Goal: Transaction & Acquisition: Purchase product/service

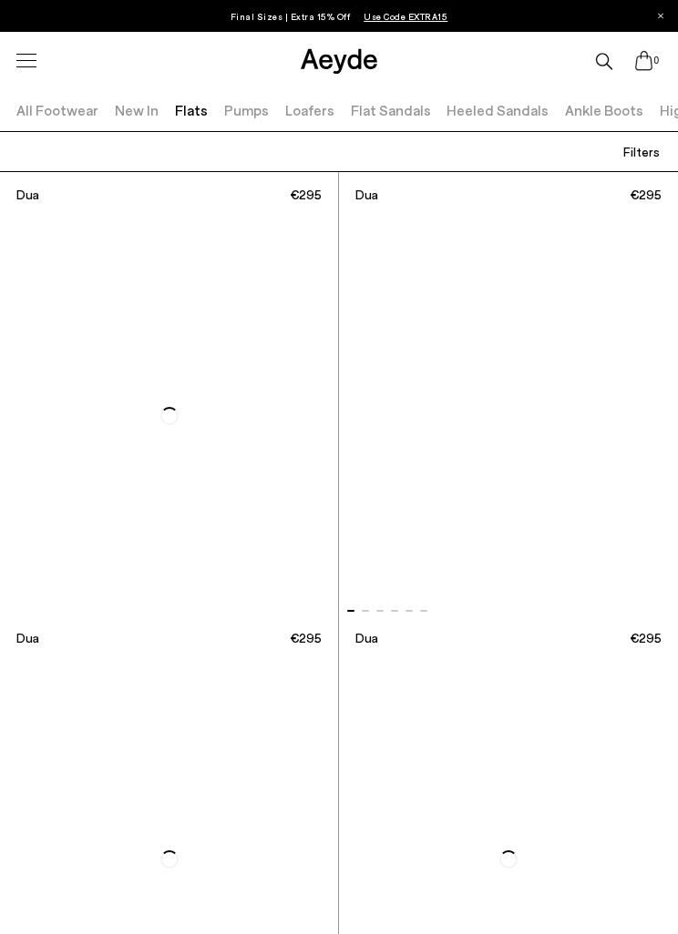
scroll to position [12818, 0]
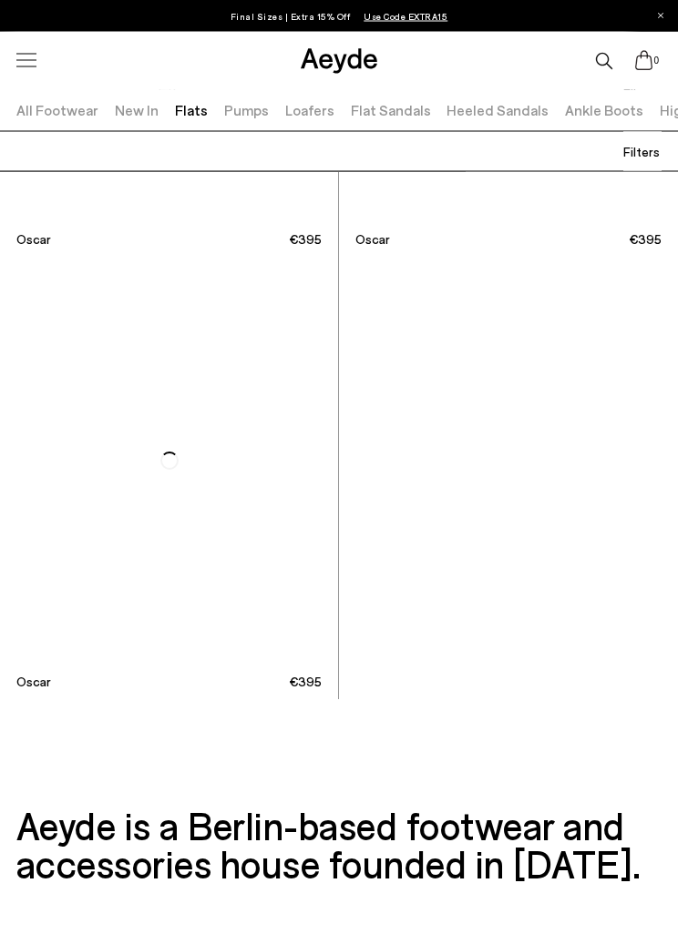
scroll to position [18530, 0]
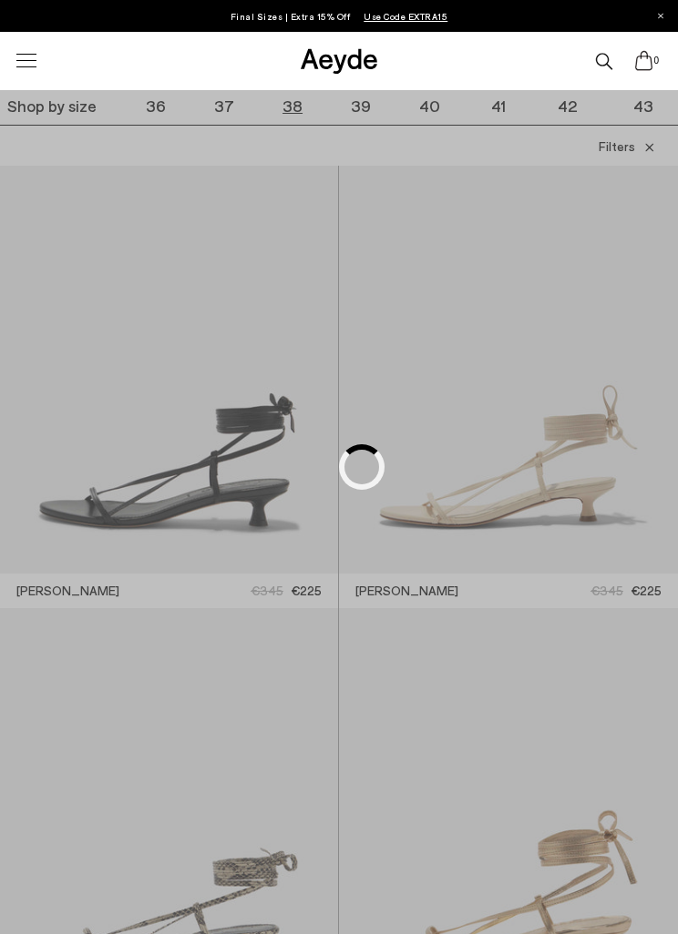
scroll to position [310, 0]
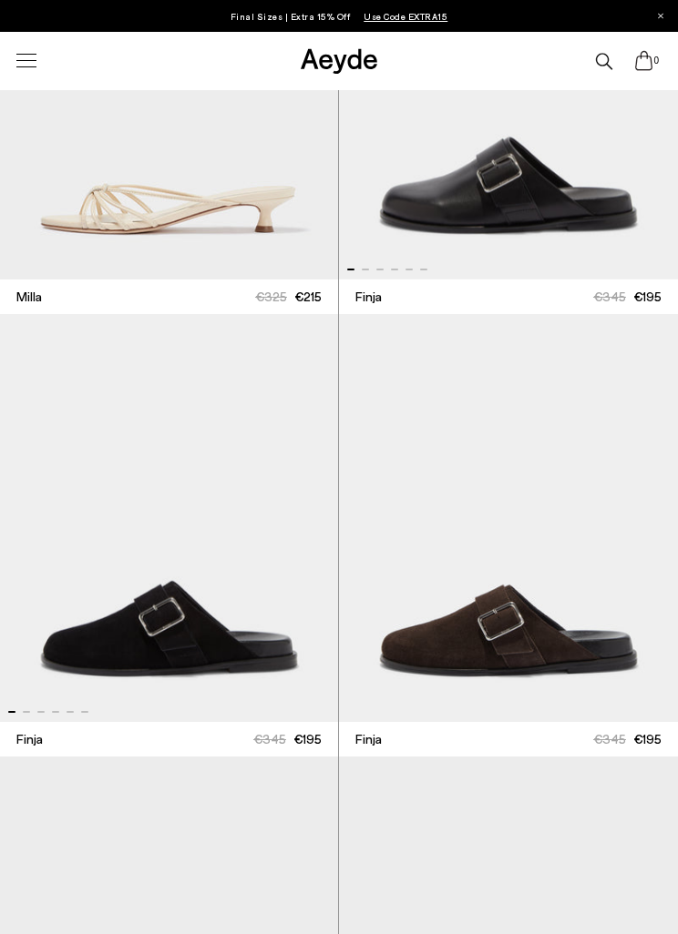
scroll to position [9007, 0]
